Goal: Transaction & Acquisition: Purchase product/service

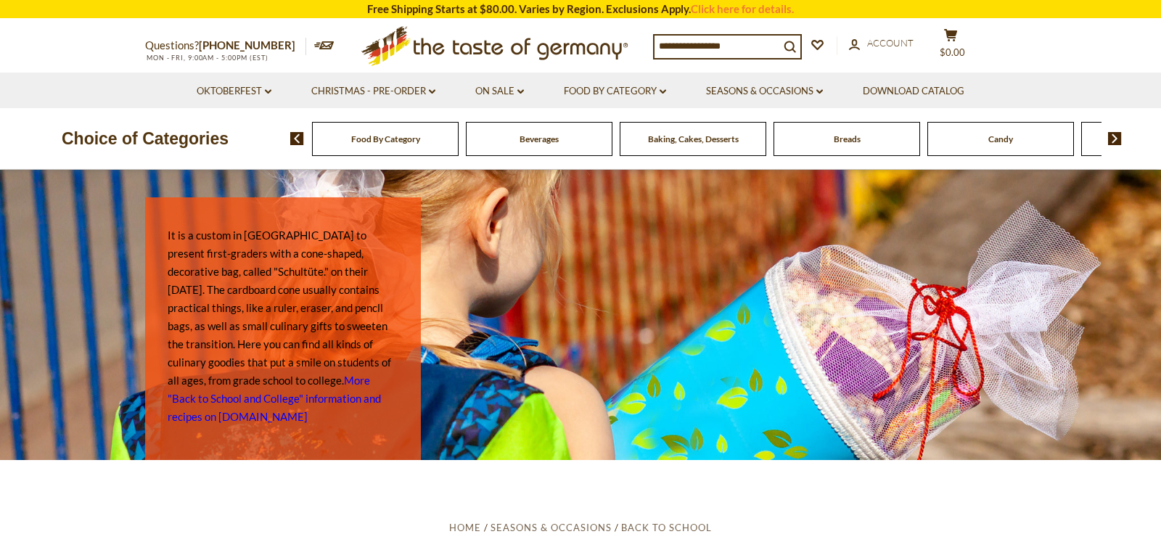
click at [1117, 134] on img at bounding box center [1115, 138] width 14 height 13
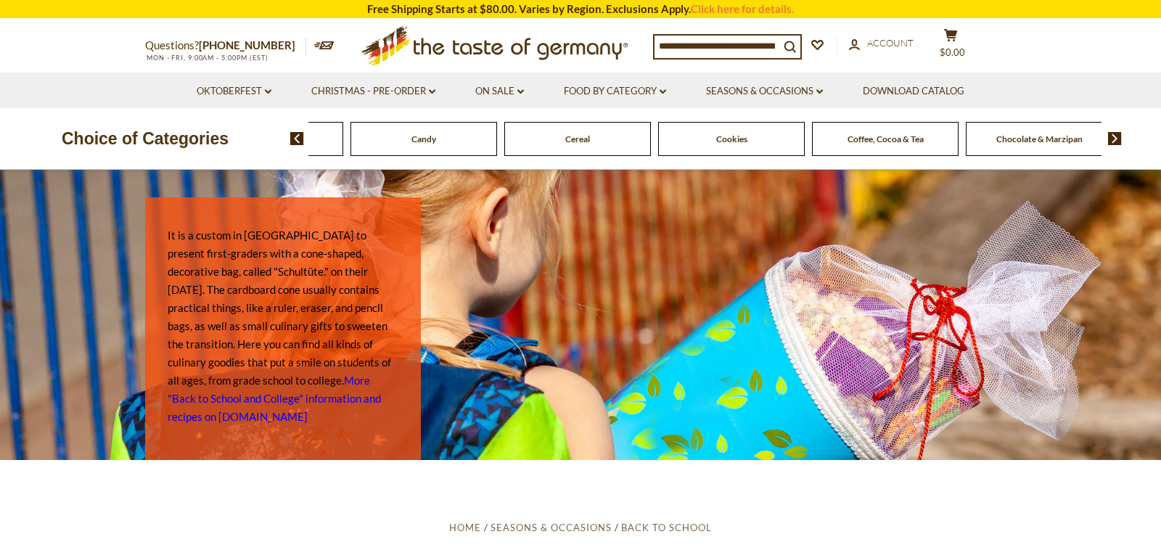
click at [1117, 134] on img at bounding box center [1115, 138] width 14 height 13
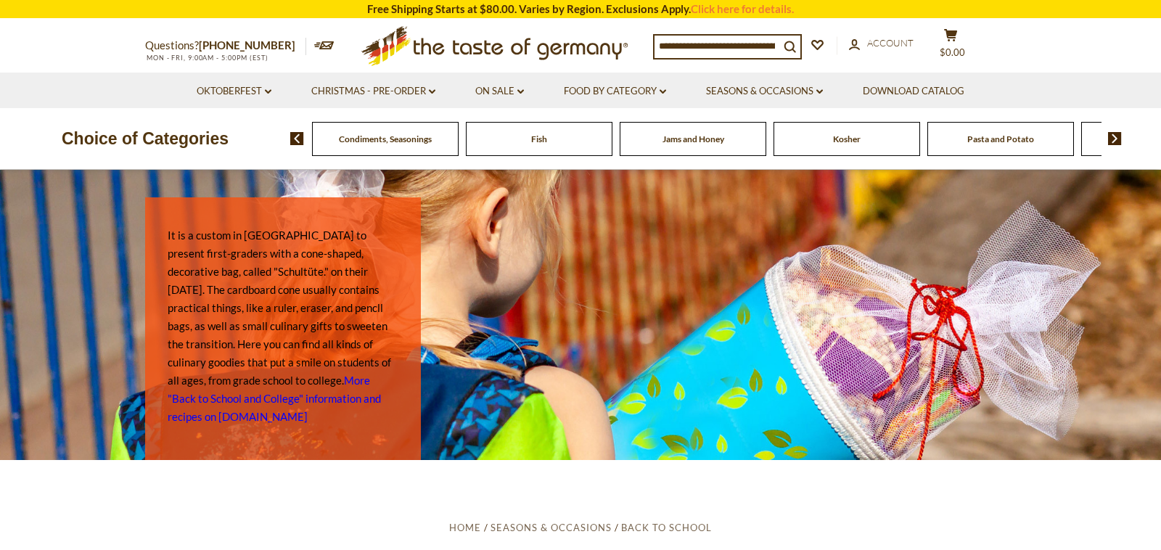
click at [1117, 134] on img at bounding box center [1115, 138] width 14 height 13
click at [877, 142] on span "Sausages" at bounding box center [886, 139] width 34 height 11
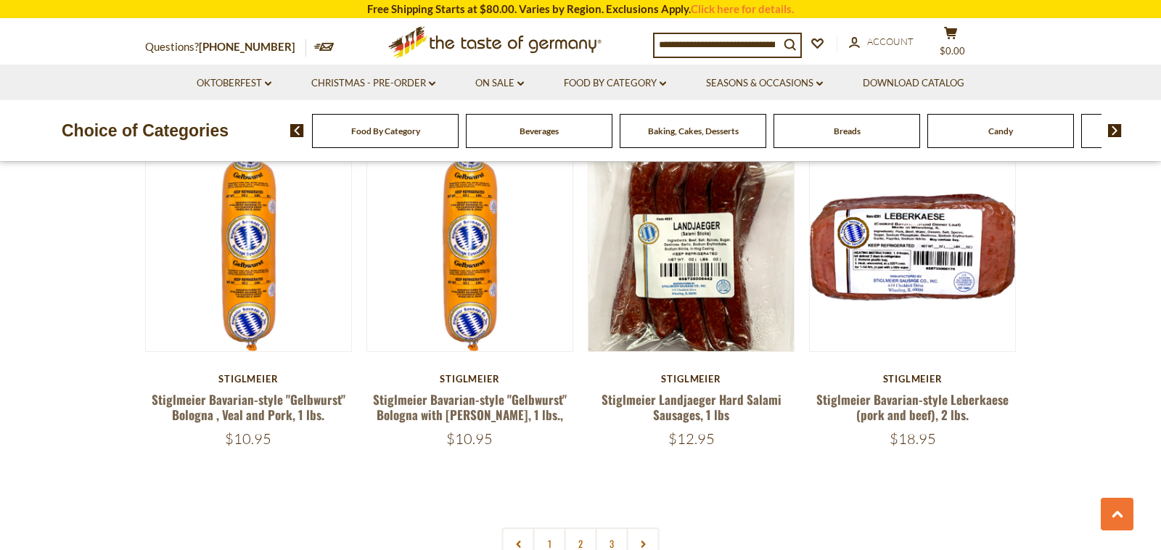
scroll to position [3292, 0]
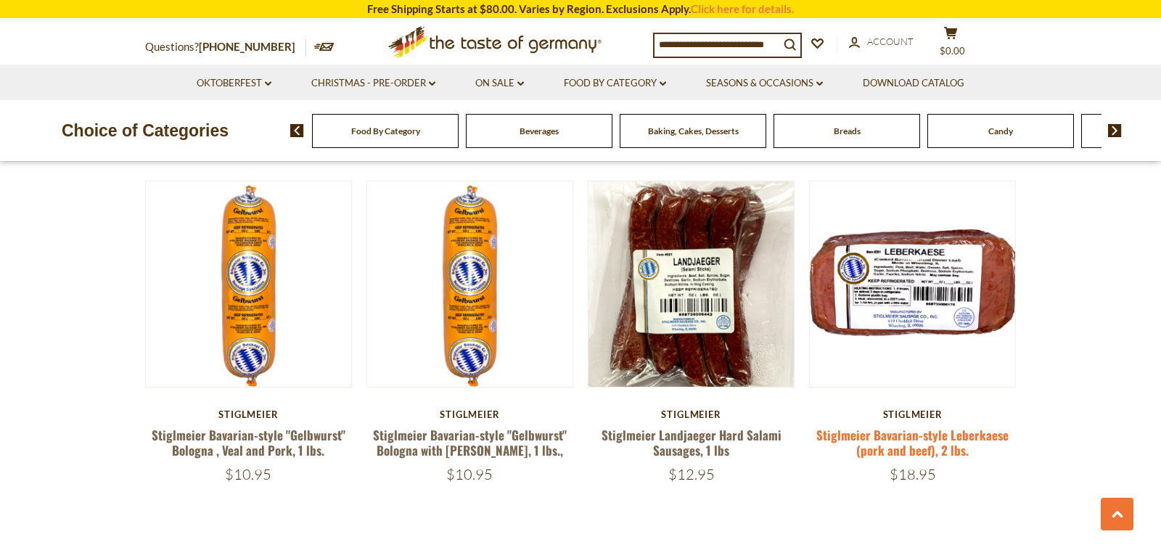
click at [945, 426] on link "Stiglmeier Bavarian-style Leberkaese (pork and beef), 2 lbs." at bounding box center [912, 442] width 192 height 33
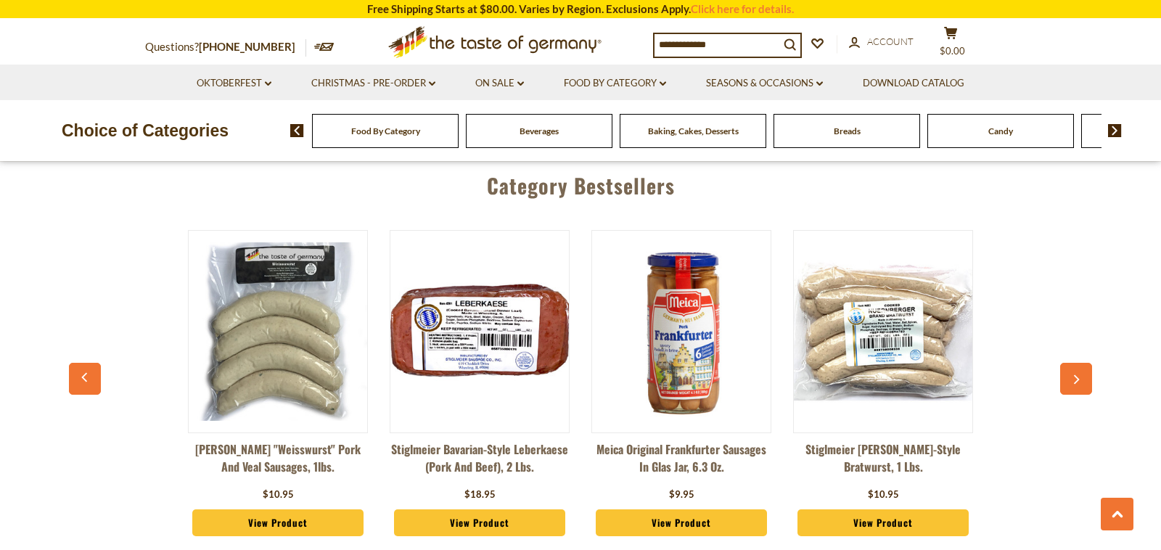
scroll to position [3862, 0]
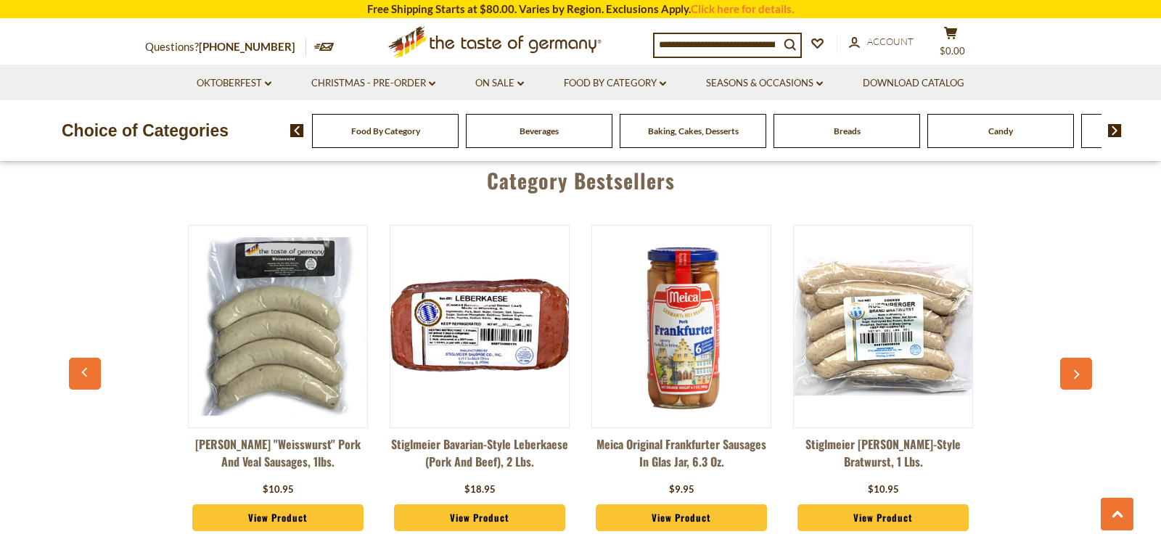
click at [460, 315] on img at bounding box center [479, 326] width 179 height 179
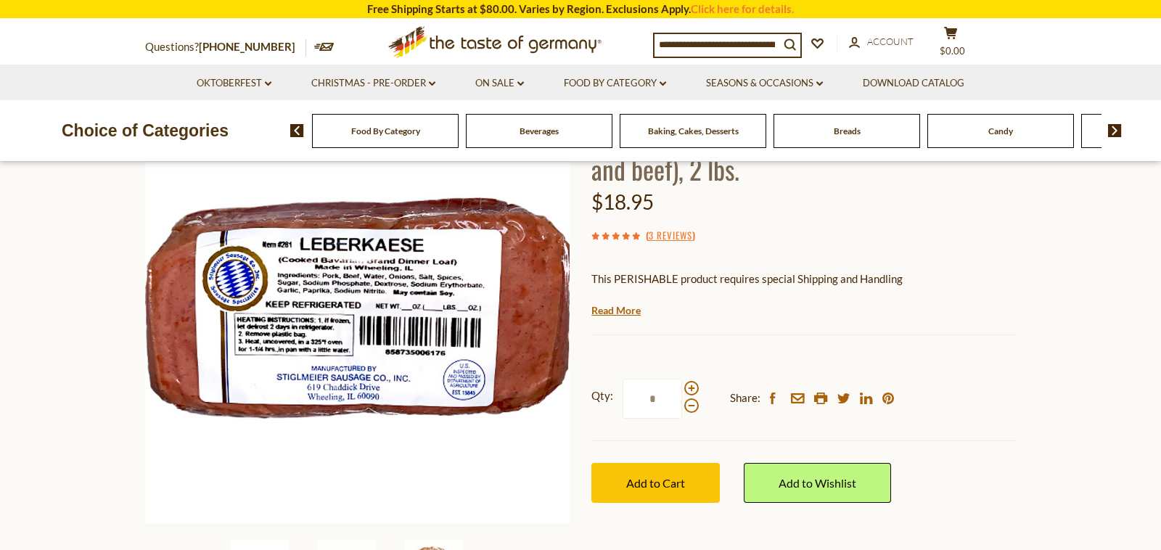
scroll to position [148, 0]
click at [689, 387] on span at bounding box center [691, 387] width 15 height 15
click at [682, 387] on input "*" at bounding box center [653, 398] width 60 height 40
click at [689, 387] on span at bounding box center [691, 387] width 15 height 15
click at [682, 387] on input "*" at bounding box center [653, 398] width 60 height 40
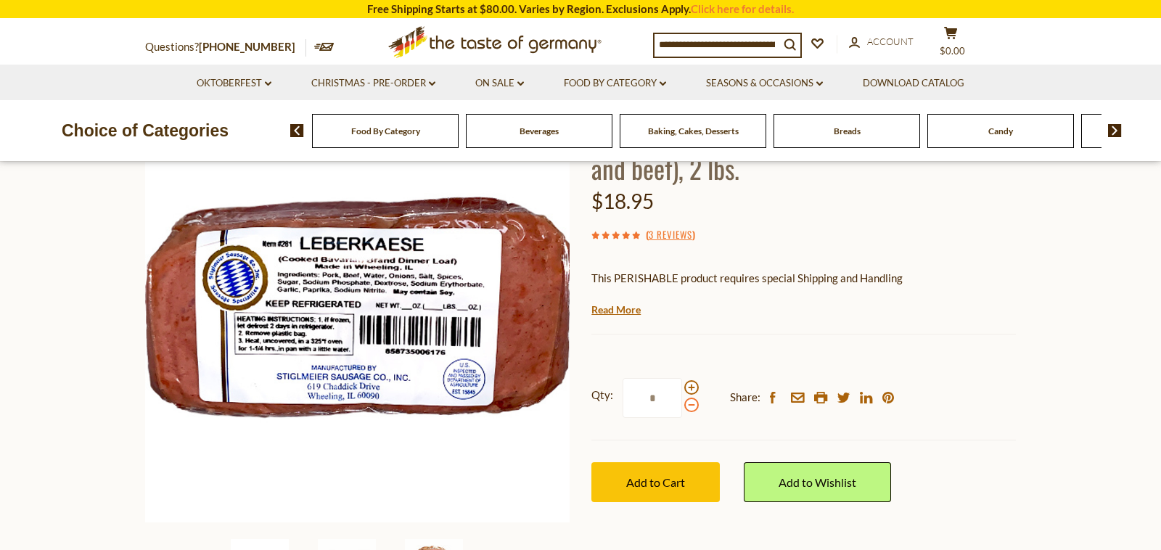
click at [690, 406] on span at bounding box center [691, 405] width 15 height 15
click at [682, 406] on input "*" at bounding box center [653, 398] width 60 height 40
click at [690, 406] on span at bounding box center [691, 405] width 15 height 15
click at [682, 406] on input "*" at bounding box center [653, 398] width 60 height 40
click at [690, 406] on span at bounding box center [691, 405] width 15 height 15
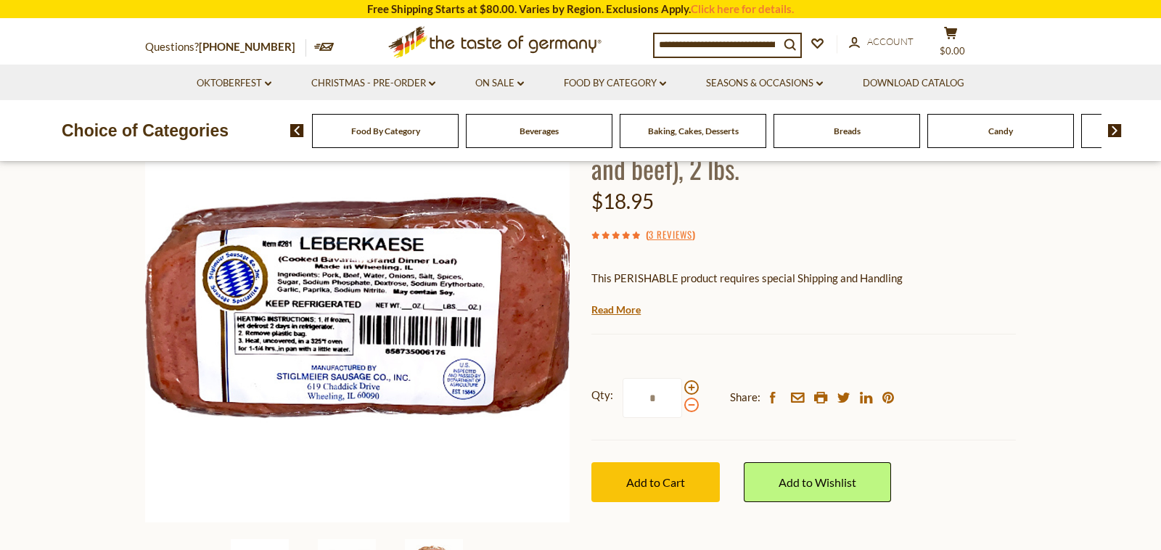
click at [682, 406] on input "*" at bounding box center [653, 398] width 60 height 40
click at [690, 383] on span at bounding box center [691, 387] width 15 height 15
click at [682, 383] on input "*" at bounding box center [653, 398] width 60 height 40
click at [690, 383] on span at bounding box center [691, 387] width 15 height 15
click at [682, 383] on input "*" at bounding box center [653, 398] width 60 height 40
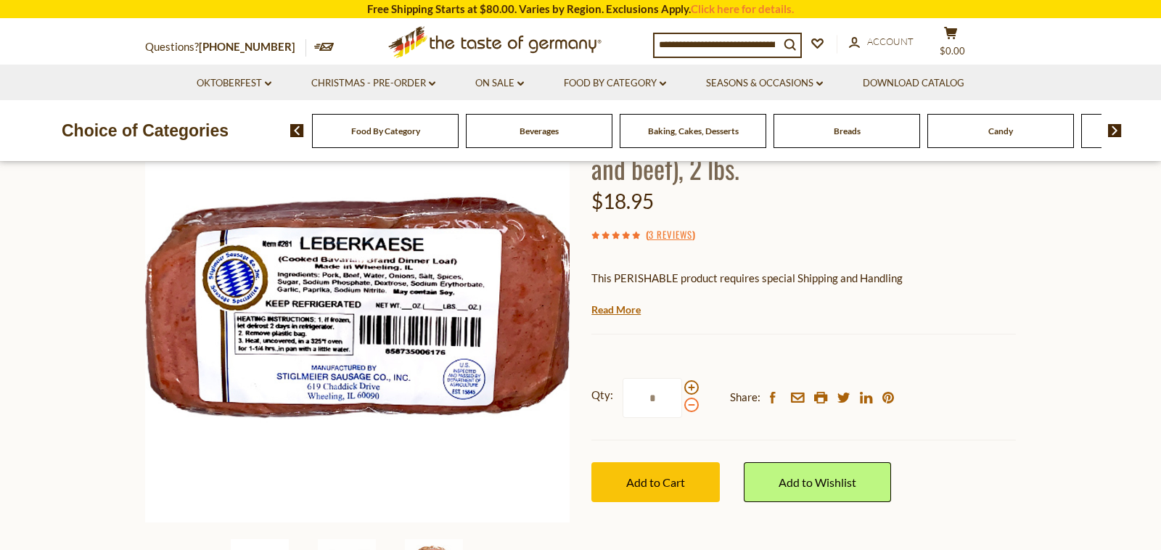
click at [688, 410] on span at bounding box center [691, 405] width 15 height 15
click at [682, 410] on input "*" at bounding box center [653, 398] width 60 height 40
click at [688, 410] on span at bounding box center [691, 405] width 15 height 15
click at [682, 410] on input "*" at bounding box center [653, 398] width 60 height 40
click at [688, 410] on span at bounding box center [691, 405] width 15 height 15
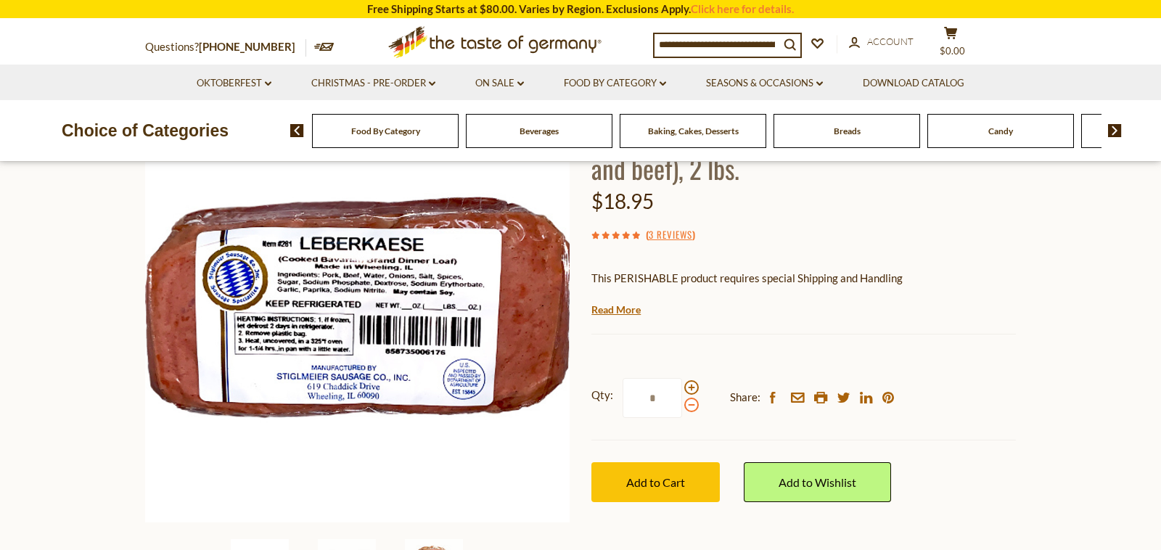
click at [682, 410] on input "*" at bounding box center [653, 398] width 60 height 40
click at [688, 410] on span at bounding box center [691, 405] width 15 height 15
click at [682, 410] on input "*" at bounding box center [653, 398] width 60 height 40
click at [692, 391] on span at bounding box center [691, 387] width 15 height 15
click at [682, 391] on input "*" at bounding box center [653, 398] width 60 height 40
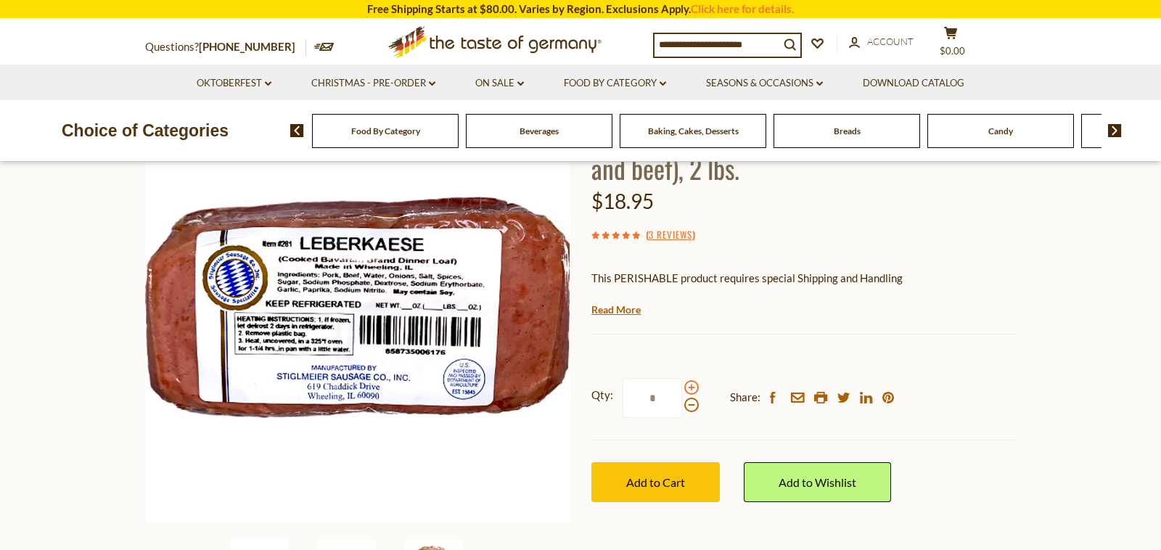
click at [692, 391] on span at bounding box center [691, 387] width 15 height 15
click at [682, 391] on input "*" at bounding box center [653, 398] width 60 height 40
type input "*"
click at [684, 310] on div "Stiglmeier Stiglmeier Bavarian-style Leberkaese (pork and beef), 2 lbs. $18.95 …" at bounding box center [803, 316] width 425 height 437
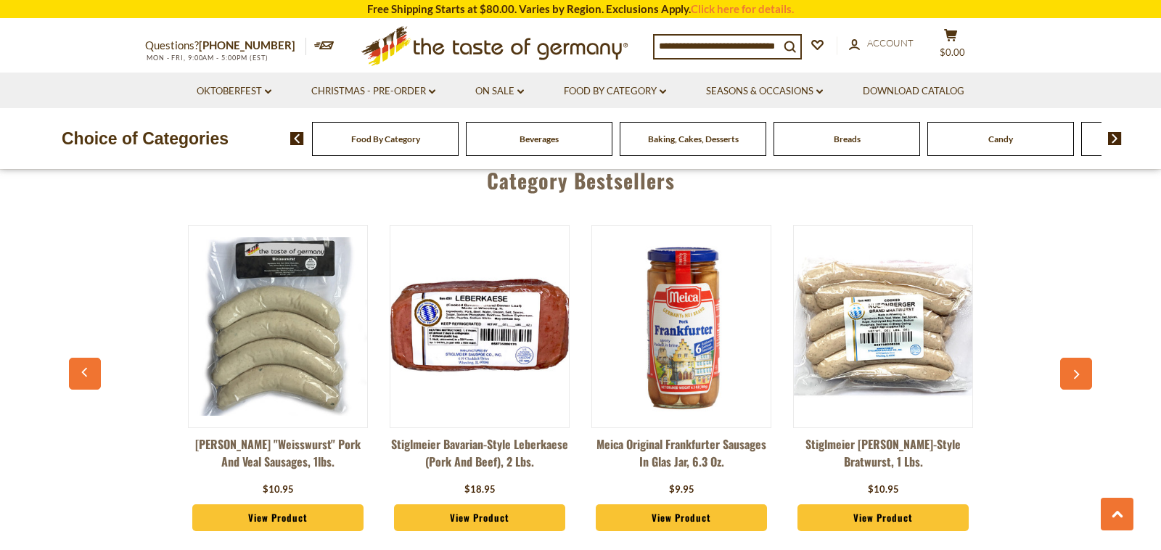
click at [467, 270] on img at bounding box center [479, 326] width 179 height 179
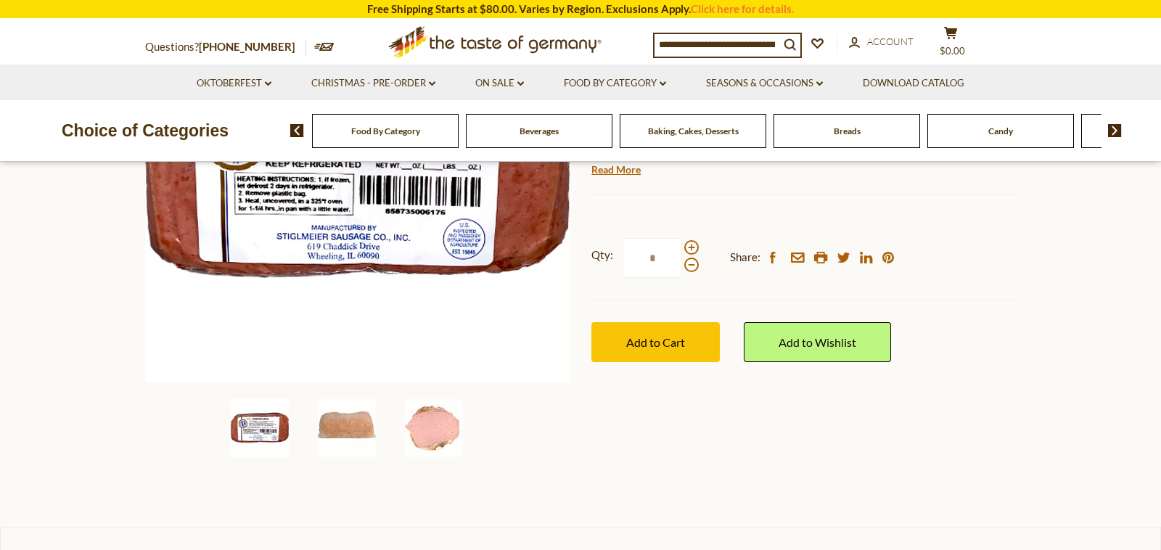
scroll to position [291, 0]
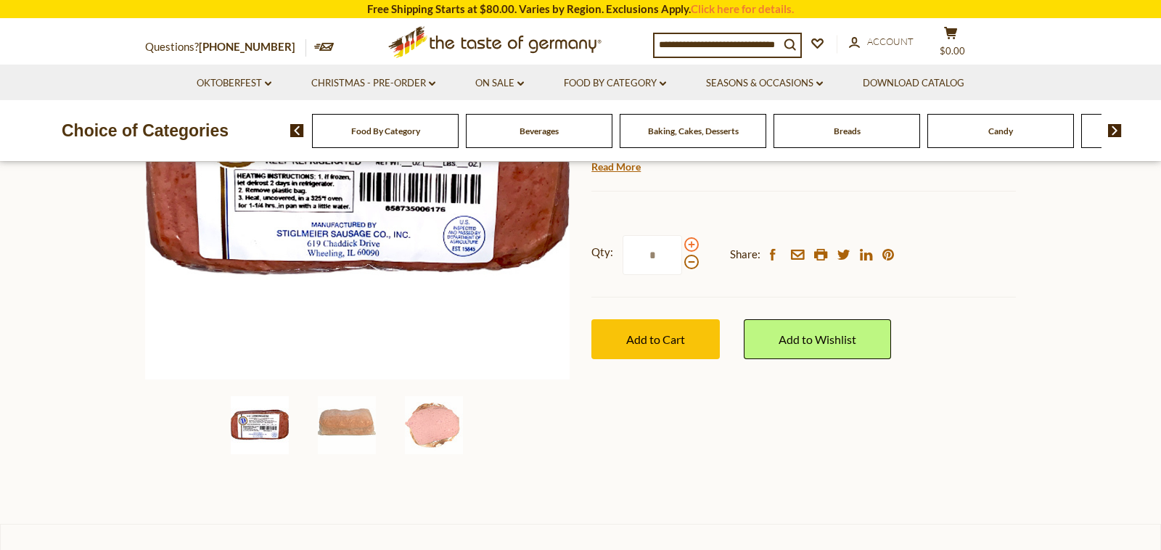
click at [695, 246] on span at bounding box center [691, 244] width 15 height 15
click at [682, 246] on input "*" at bounding box center [653, 255] width 60 height 40
type input "*"
click at [662, 338] on span "Add to Cart" at bounding box center [655, 339] width 59 height 14
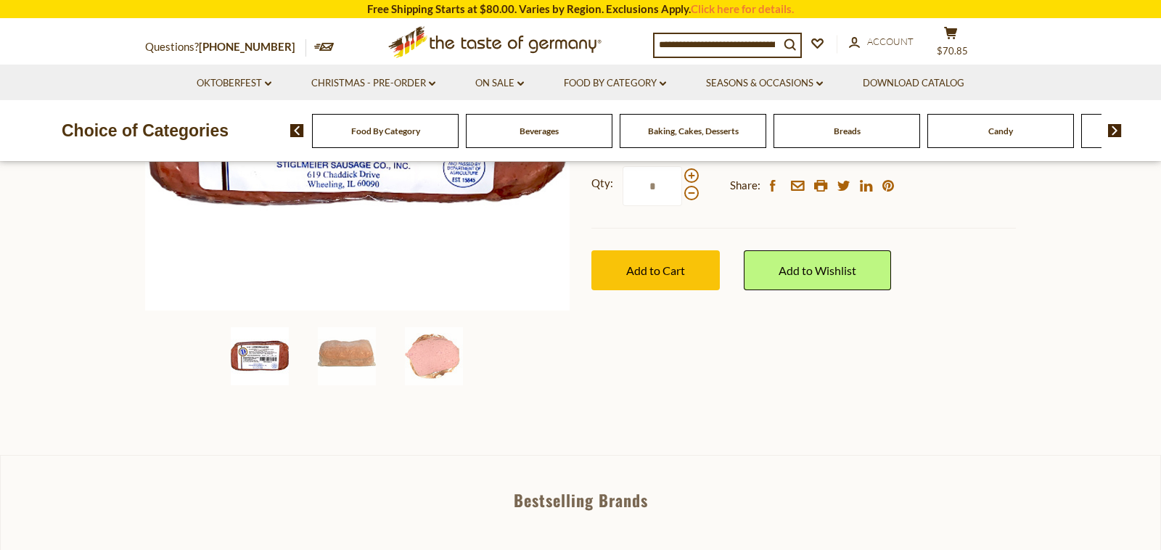
scroll to position [361, 0]
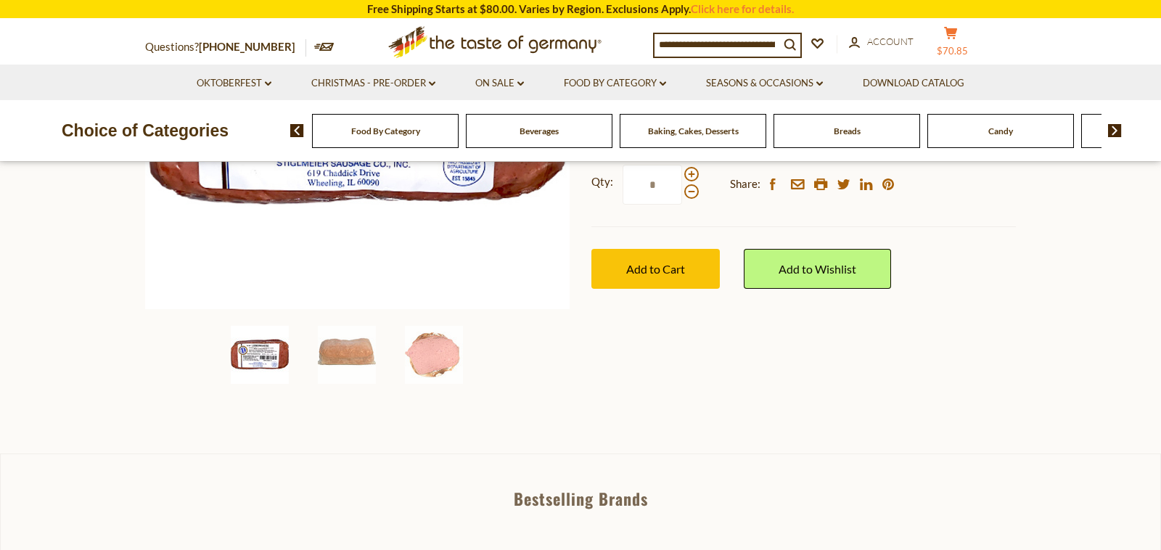
click at [960, 49] on span "$70.85" at bounding box center [952, 51] width 31 height 12
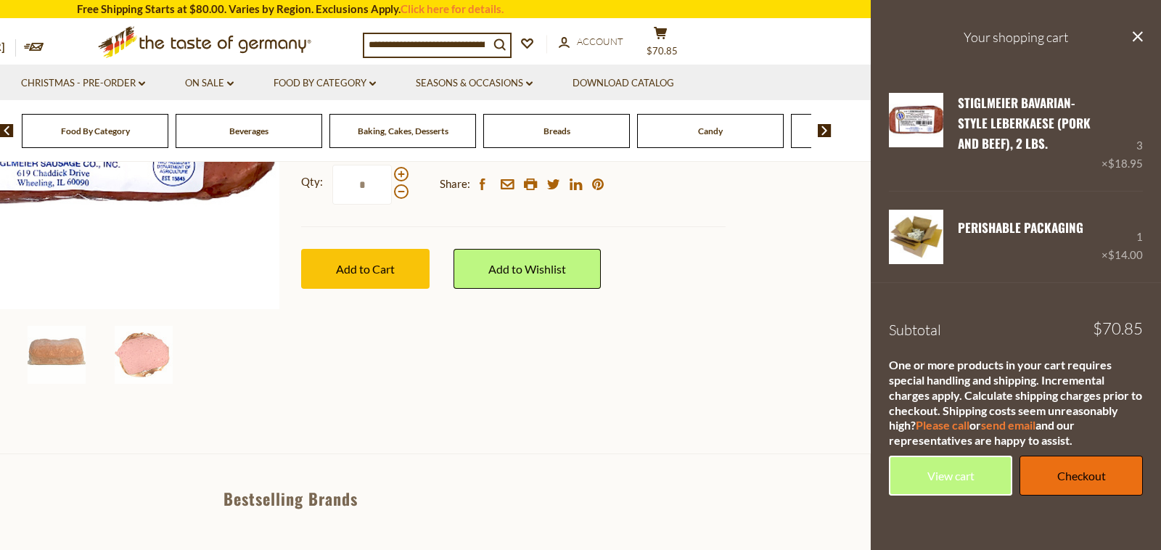
click at [1080, 472] on link "Checkout" at bounding box center [1081, 476] width 123 height 40
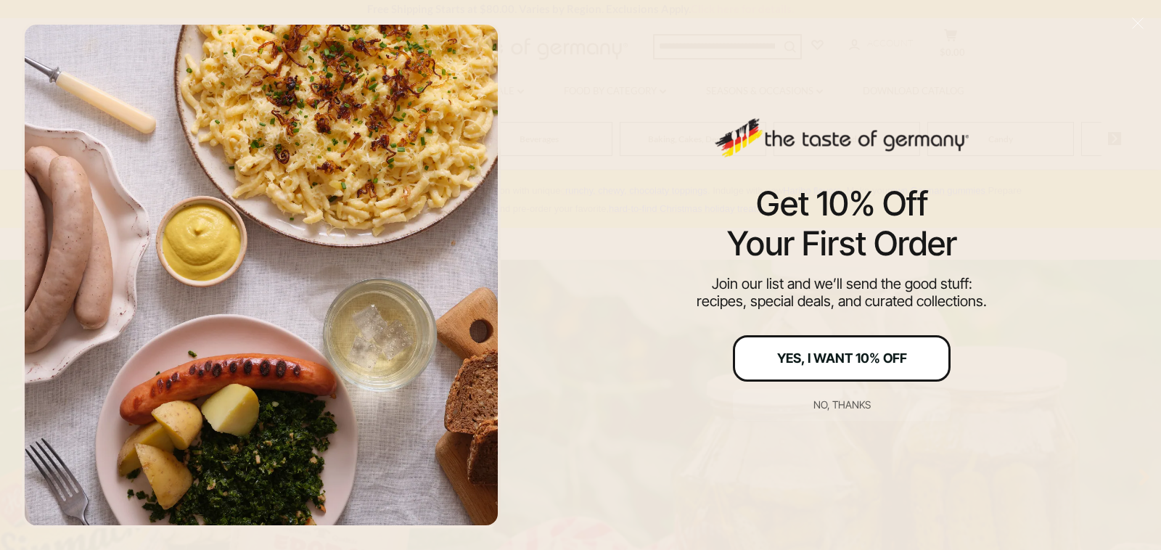
click at [904, 358] on div "Yes, I Want 10% Off" at bounding box center [842, 358] width 130 height 13
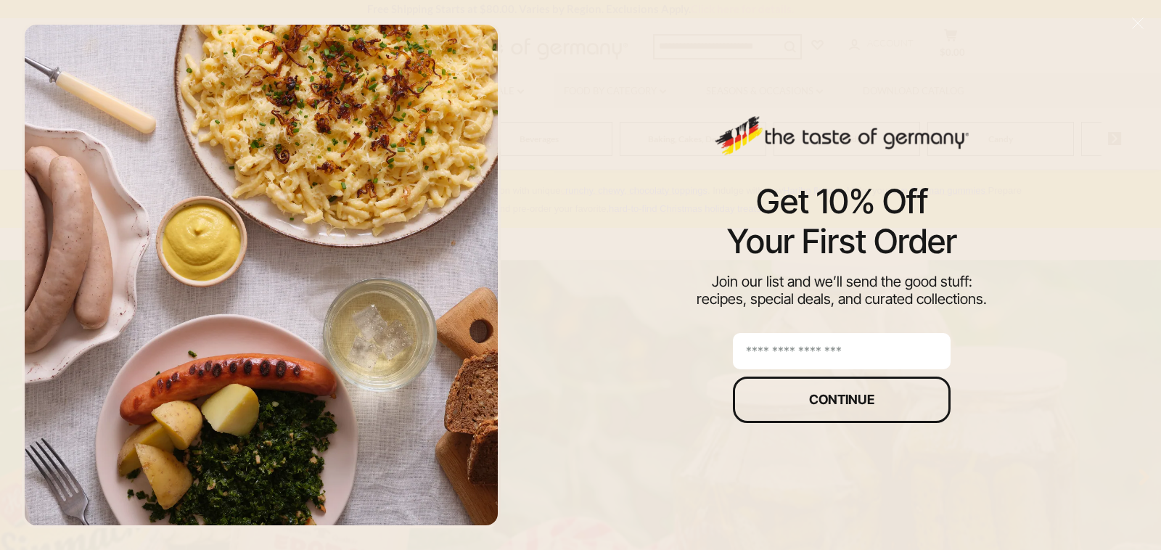
click at [908, 348] on input "email" at bounding box center [842, 351] width 218 height 36
type input "**********"
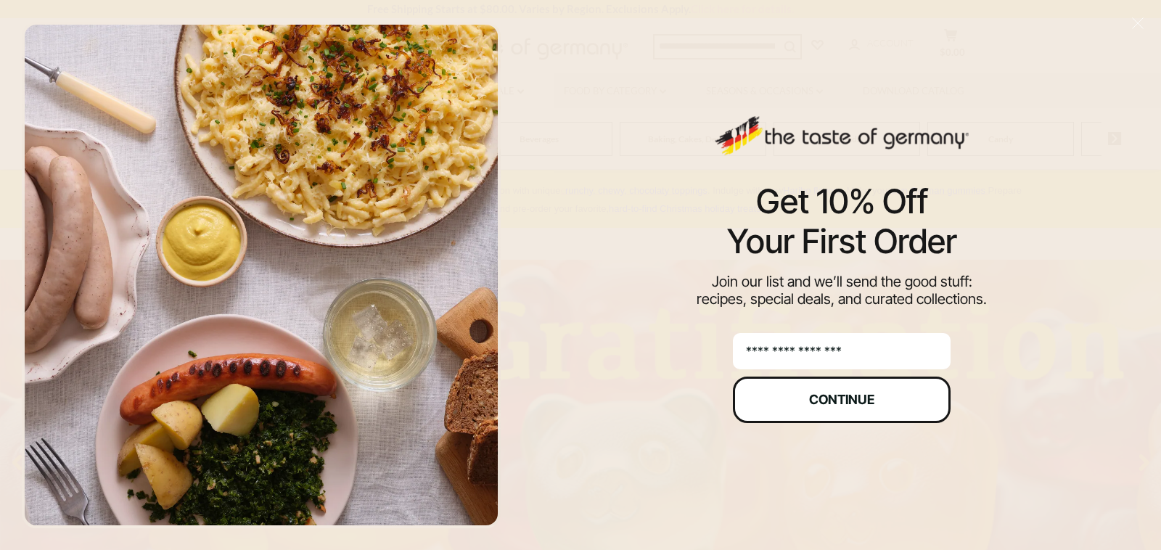
click at [859, 399] on div "Continue" at bounding box center [841, 399] width 65 height 13
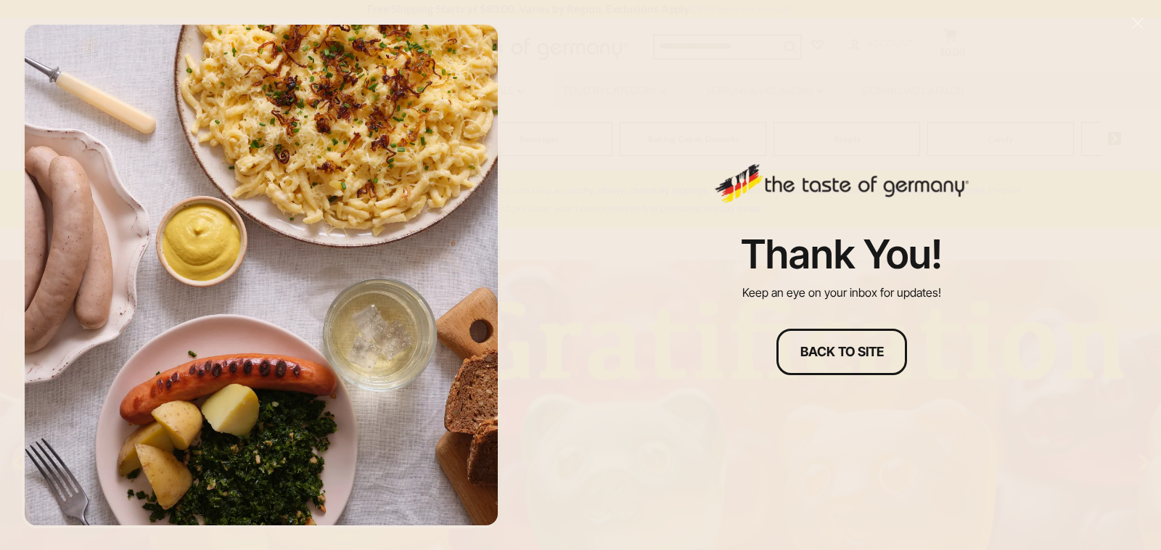
scroll to position [5, 0]
click at [872, 350] on div "Back to site" at bounding box center [841, 351] width 83 height 13
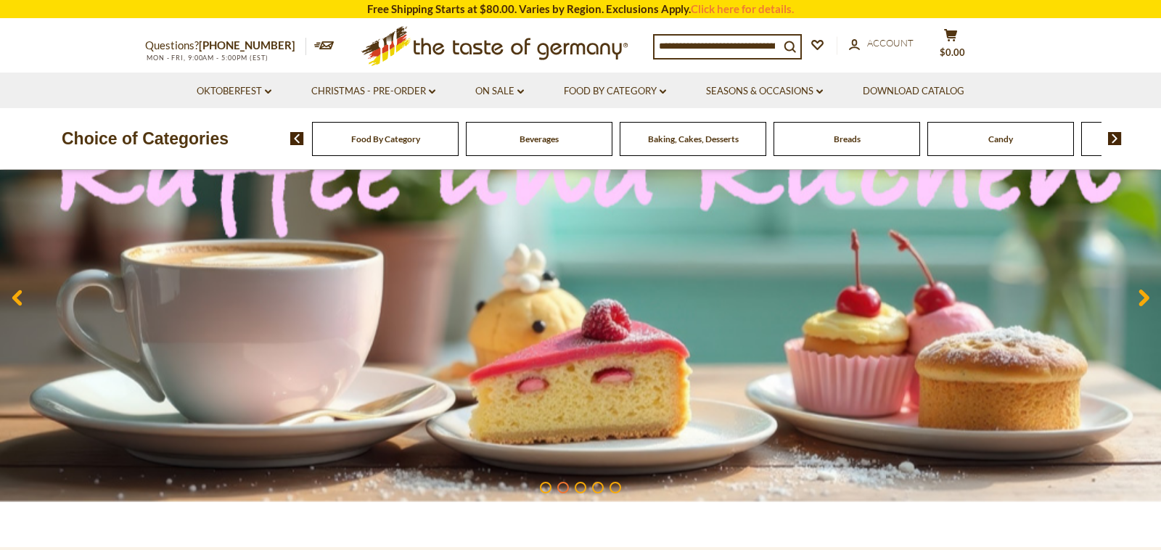
scroll to position [0, 0]
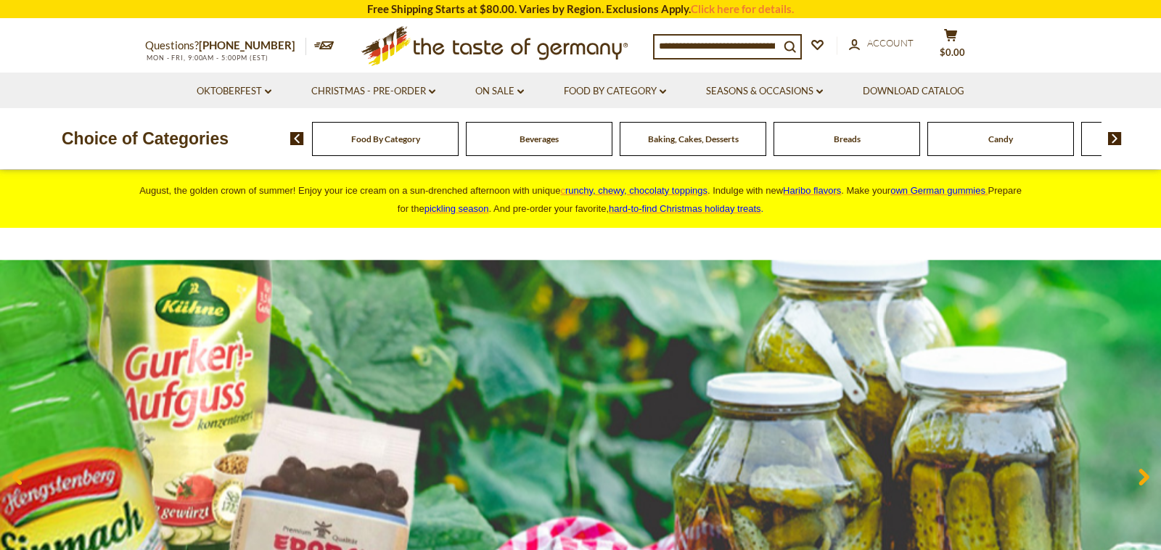
click at [605, 319] on img at bounding box center [580, 477] width 1161 height 435
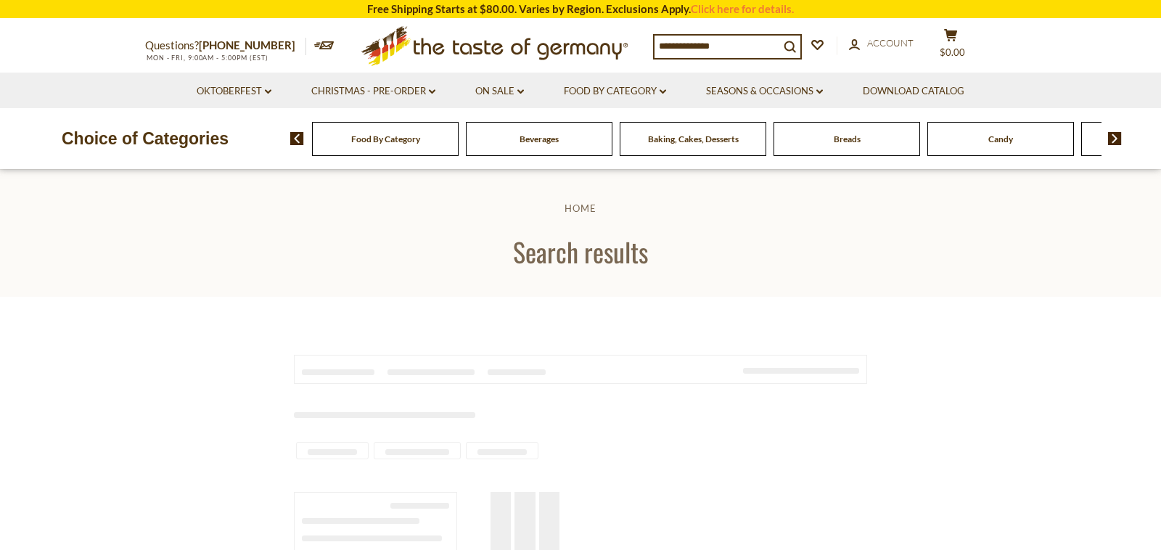
type input "********"
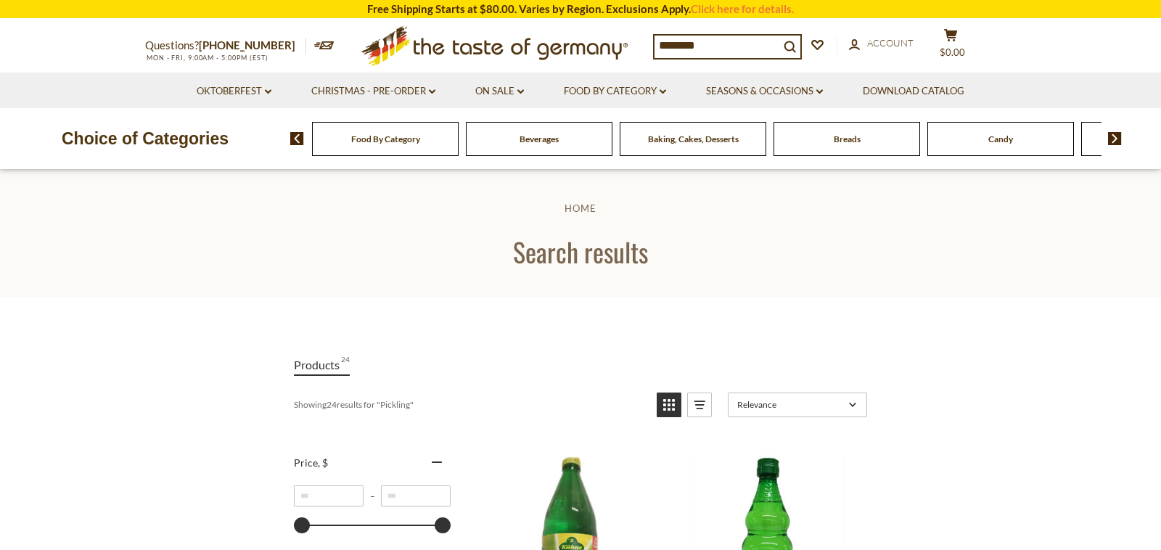
click at [373, 139] on span "Food By Category" at bounding box center [385, 139] width 69 height 11
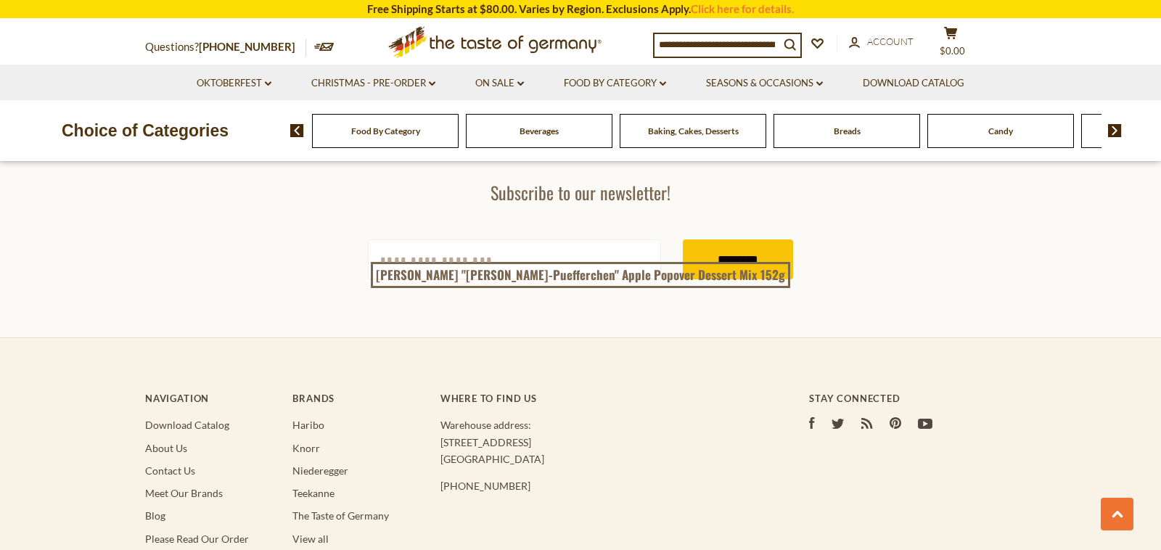
scroll to position [4030, 0]
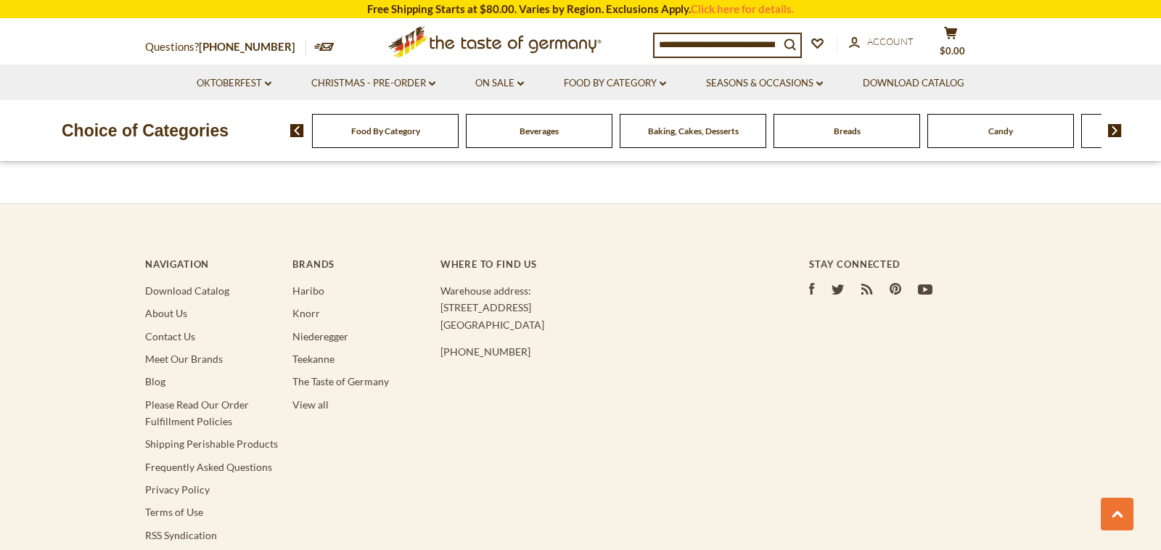
scroll to position [2834, 0]
